Goal: Task Accomplishment & Management: Manage account settings

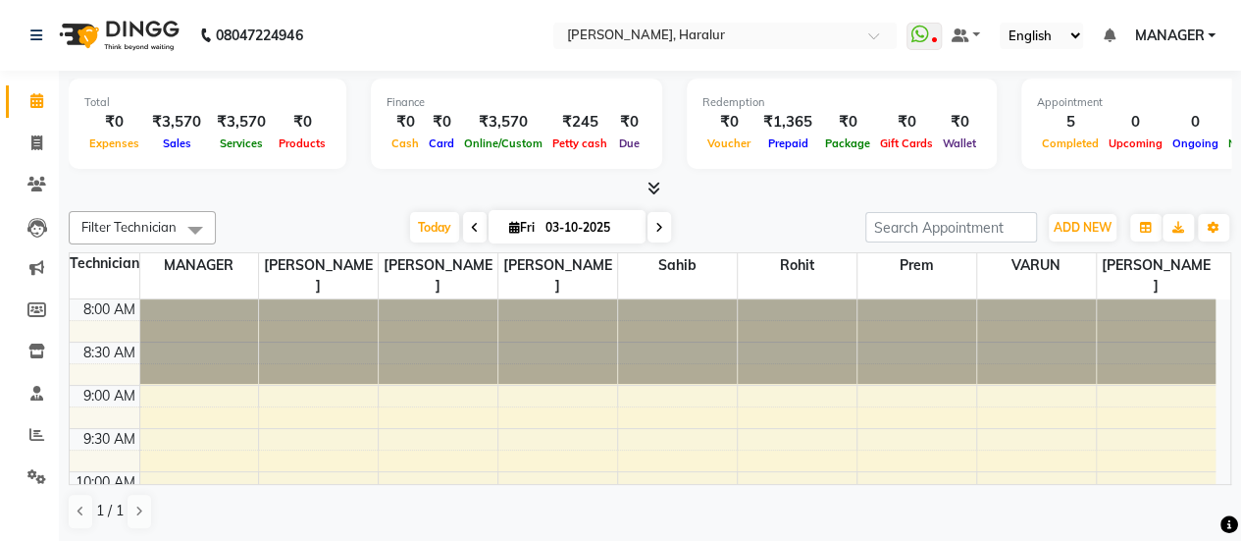
click at [648, 182] on icon at bounding box center [654, 188] width 13 height 15
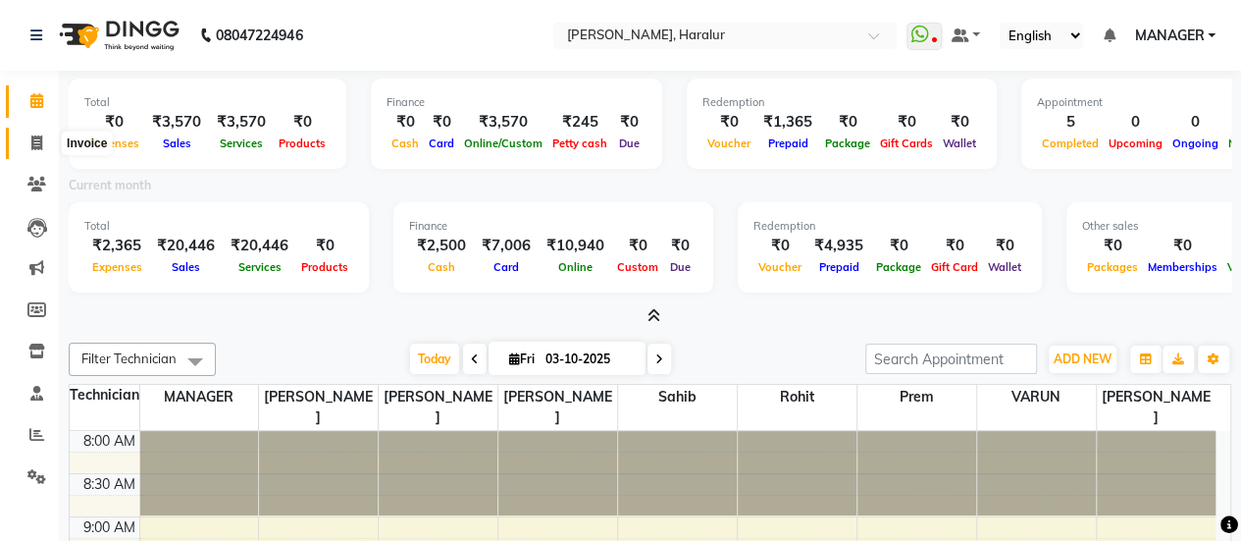
click at [39, 146] on icon at bounding box center [36, 142] width 11 height 15
select select "service"
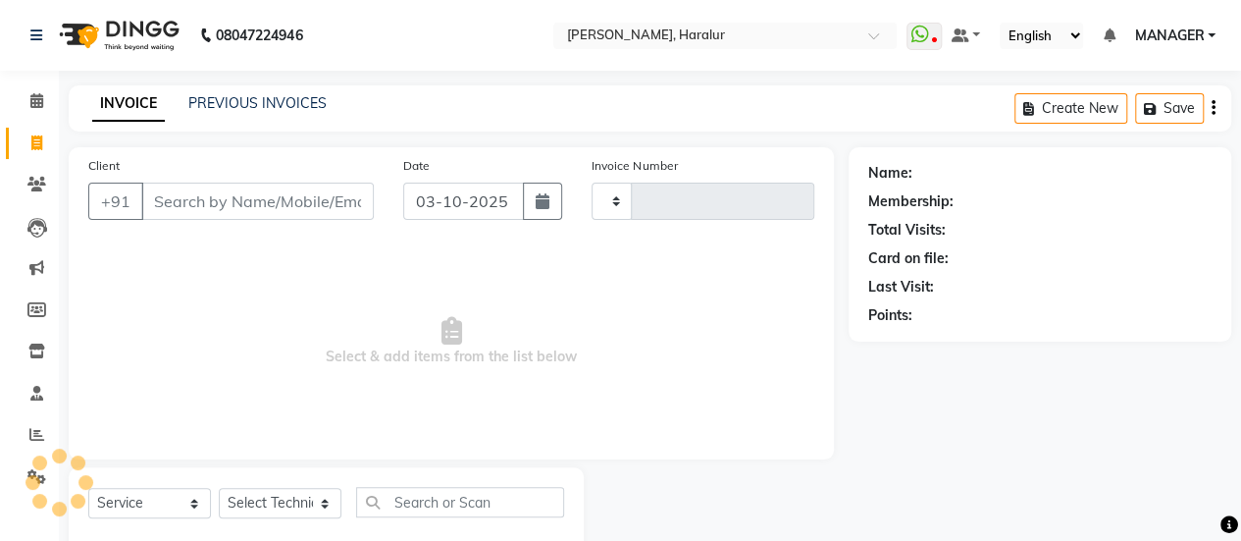
scroll to position [48, 0]
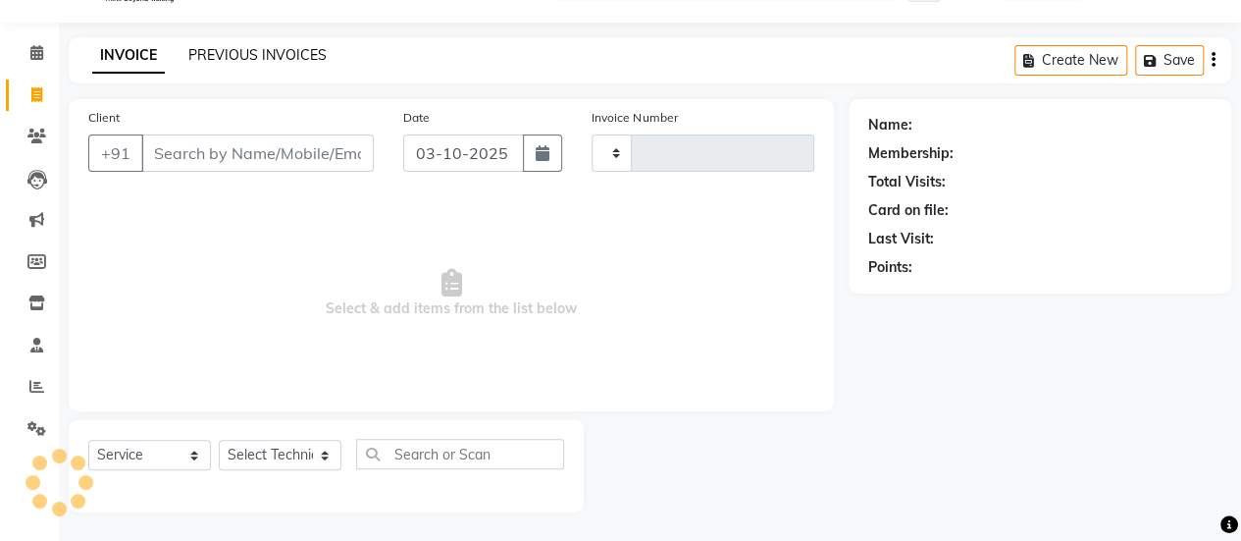
type input "0574"
select select "8259"
click at [226, 58] on link "PREVIOUS INVOICES" at bounding box center [257, 55] width 138 height 18
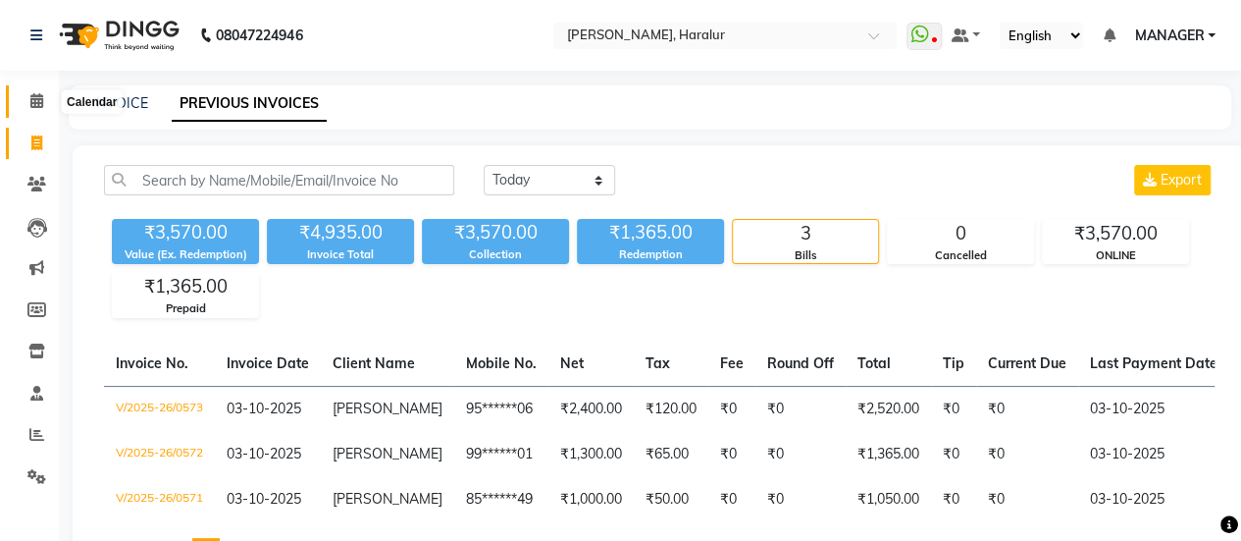
click at [41, 105] on icon at bounding box center [36, 100] width 13 height 15
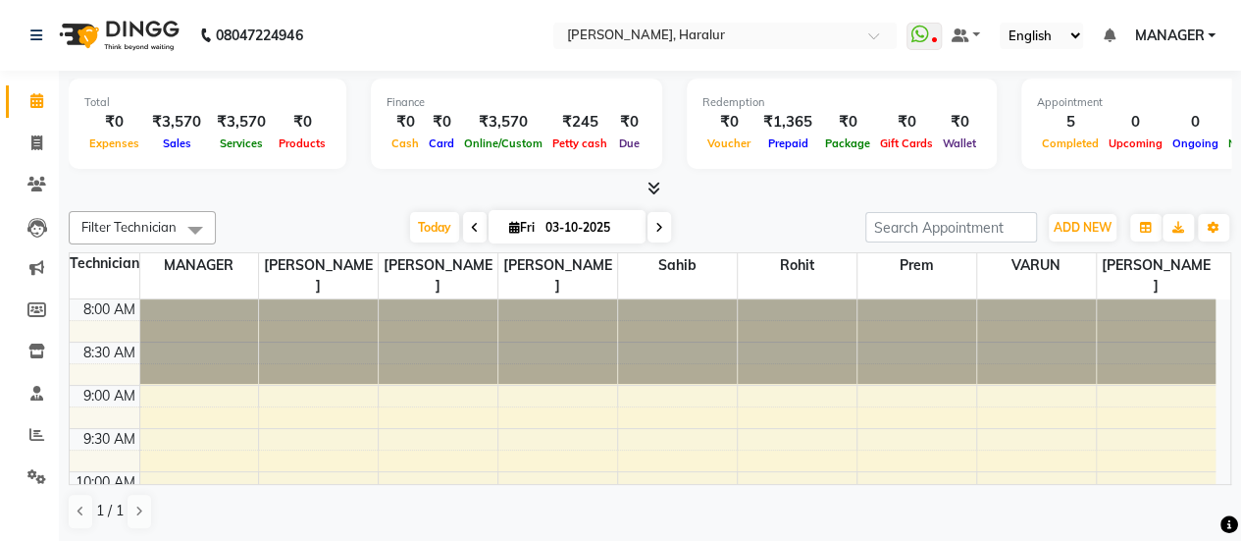
click at [651, 185] on icon at bounding box center [654, 188] width 13 height 15
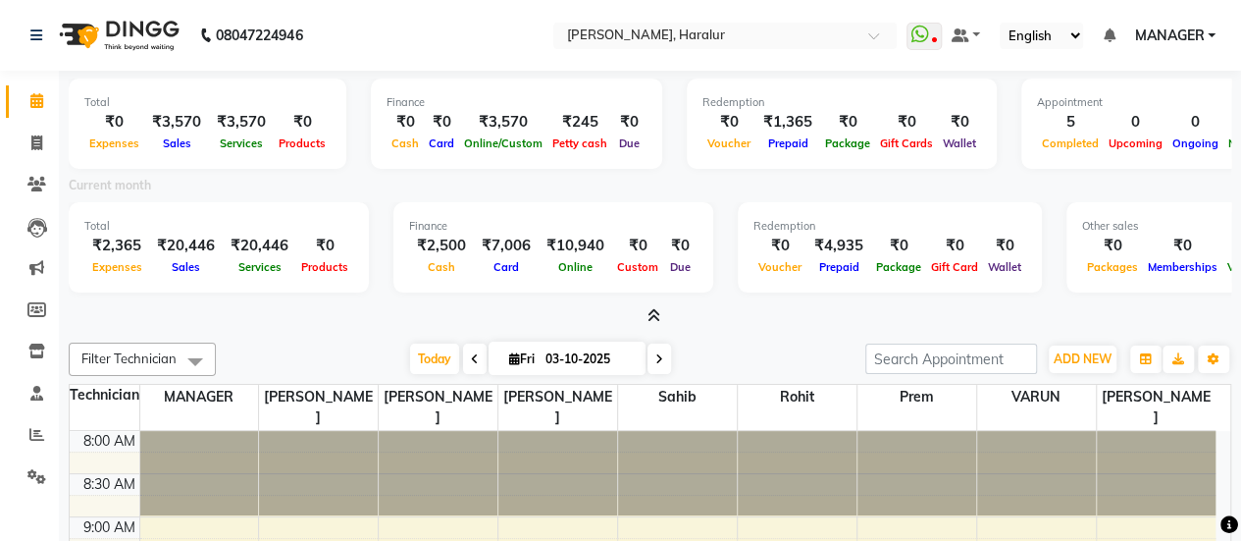
click at [653, 321] on icon at bounding box center [654, 315] width 13 height 15
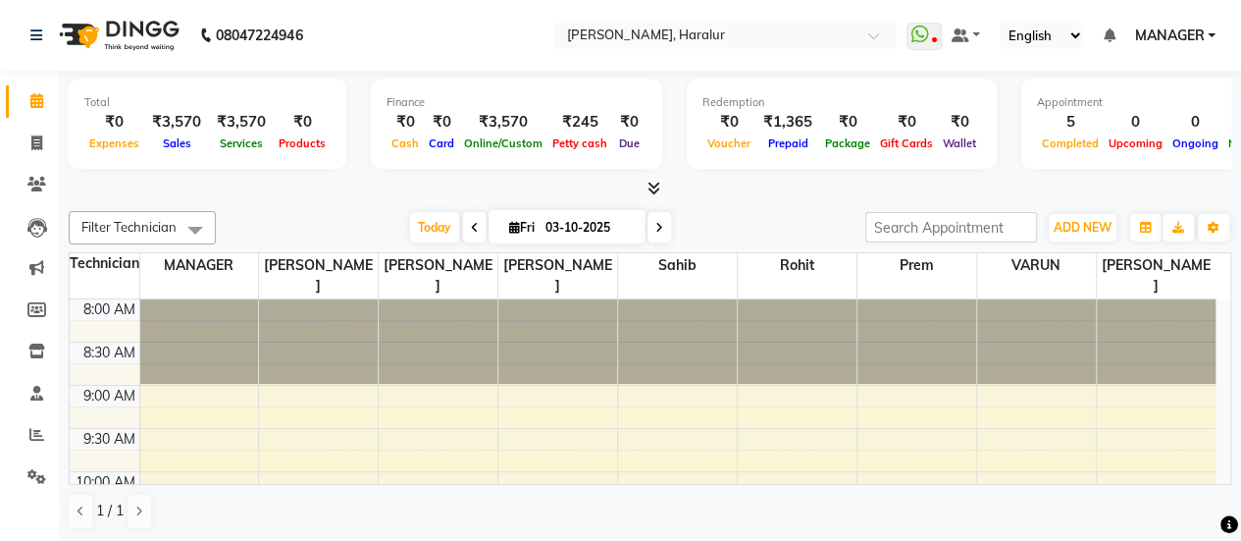
click at [1150, 42] on span "MANAGER" at bounding box center [1169, 36] width 70 height 21
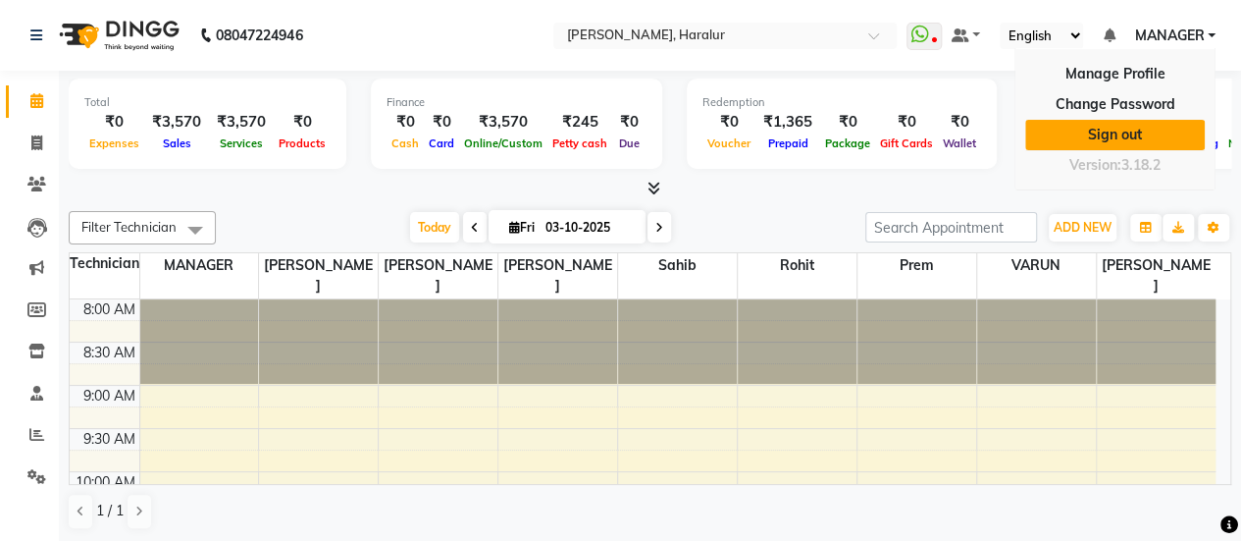
click at [1113, 134] on link "Sign out" at bounding box center [1115, 135] width 180 height 30
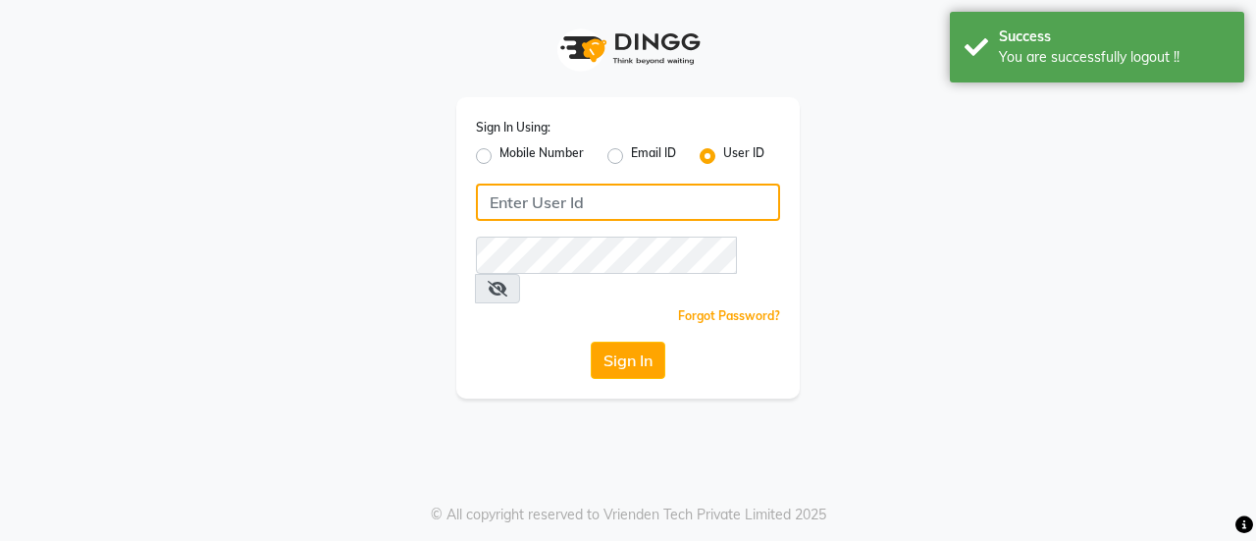
type input "8861319303"
